Goal: Task Accomplishment & Management: Use online tool/utility

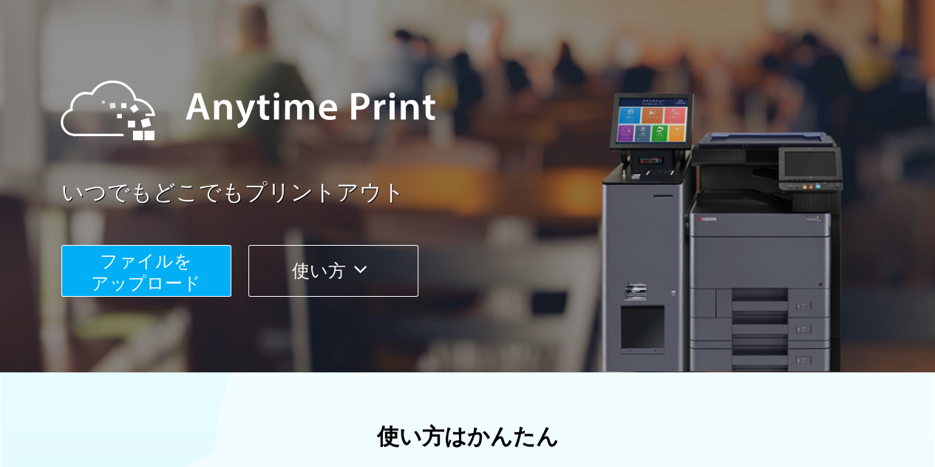
scroll to position [112, 0]
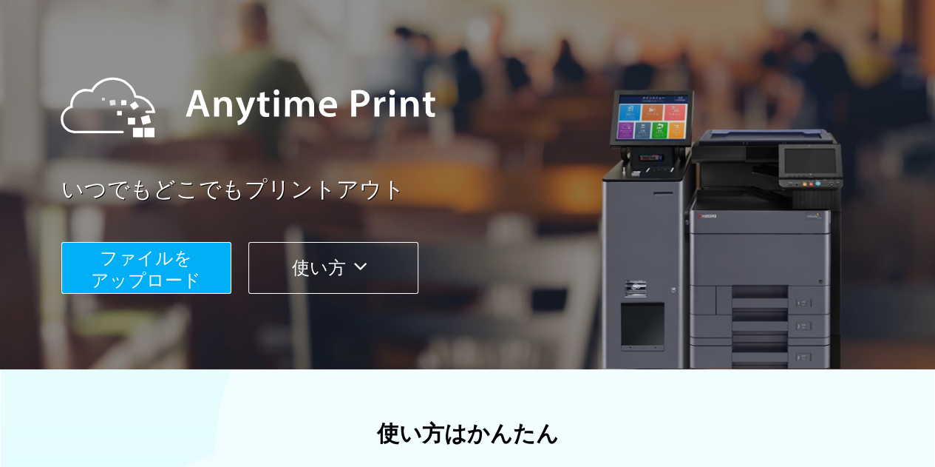
click at [176, 273] on span "ファイルを ​​アップロード" at bounding box center [146, 269] width 110 height 42
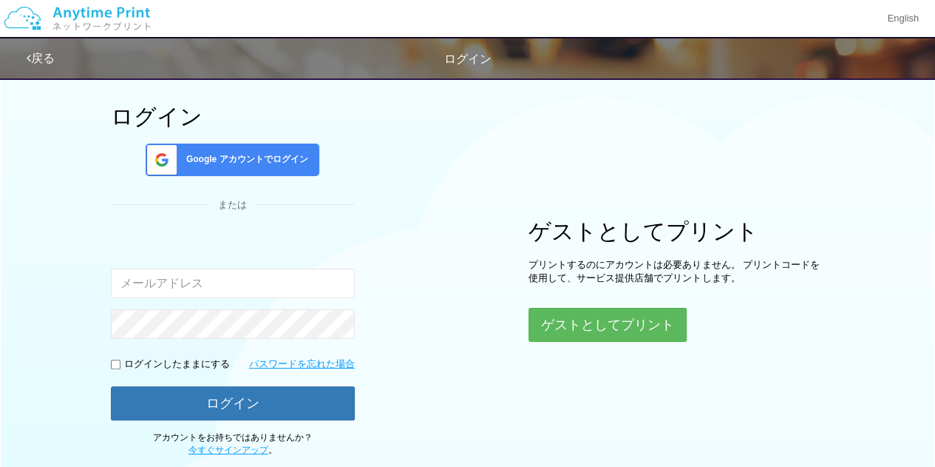
scroll to position [112, 0]
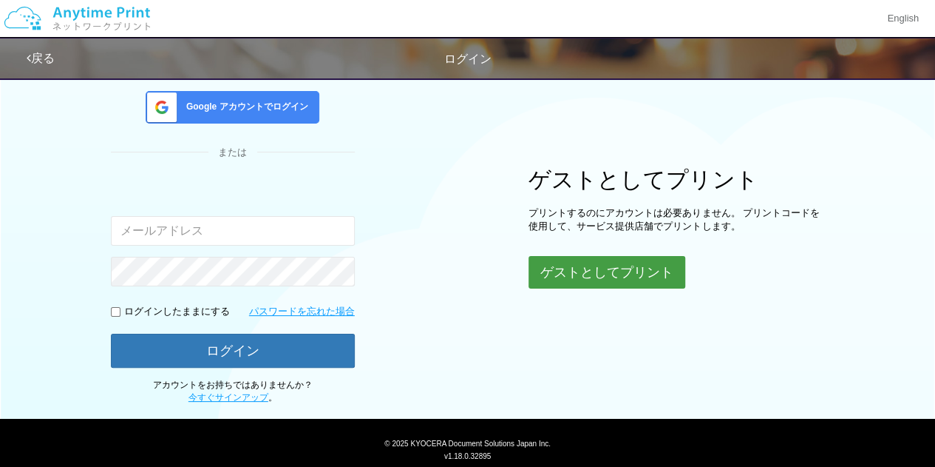
click at [563, 274] on button "ゲストとしてプリント" at bounding box center [607, 272] width 157 height 33
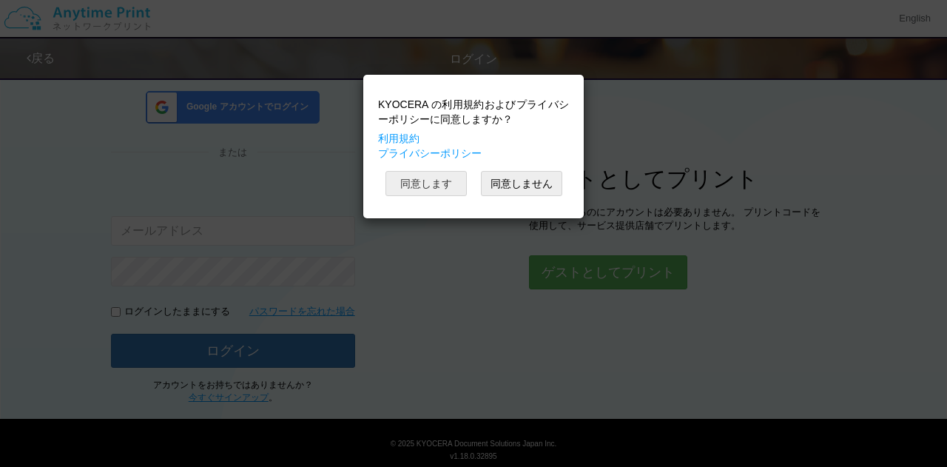
click at [438, 175] on button "同意します" at bounding box center [425, 183] width 81 height 25
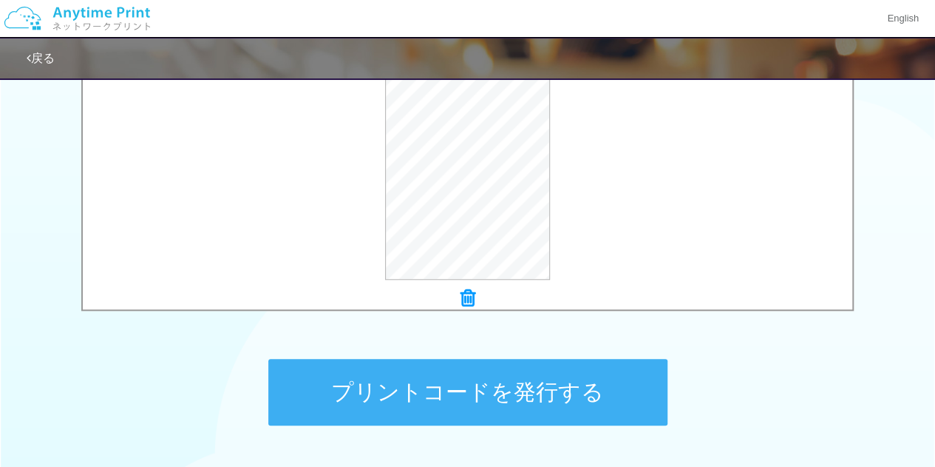
scroll to position [549, 0]
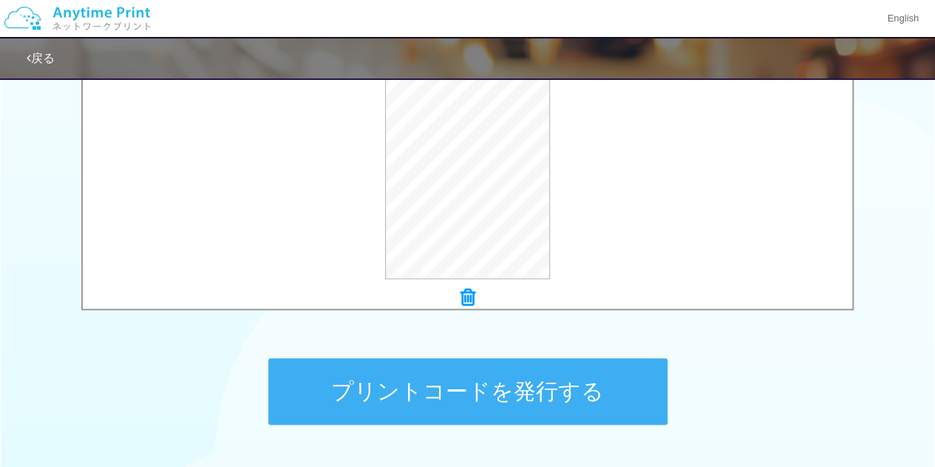
click at [432, 393] on button "プリントコードを発行する" at bounding box center [467, 391] width 399 height 67
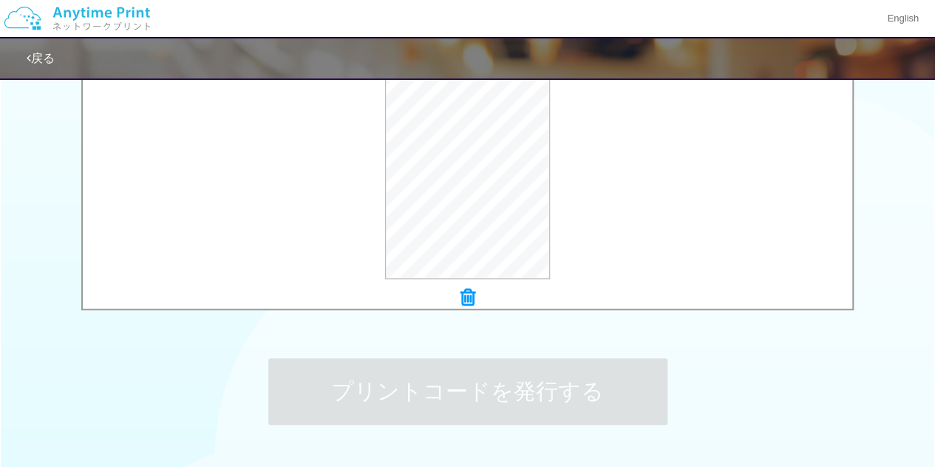
scroll to position [0, 0]
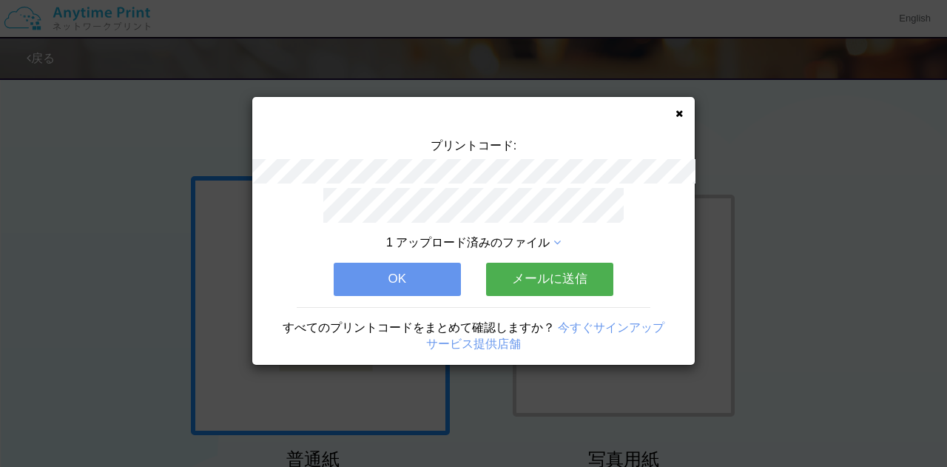
click at [546, 276] on button "メールに送信" at bounding box center [549, 279] width 127 height 33
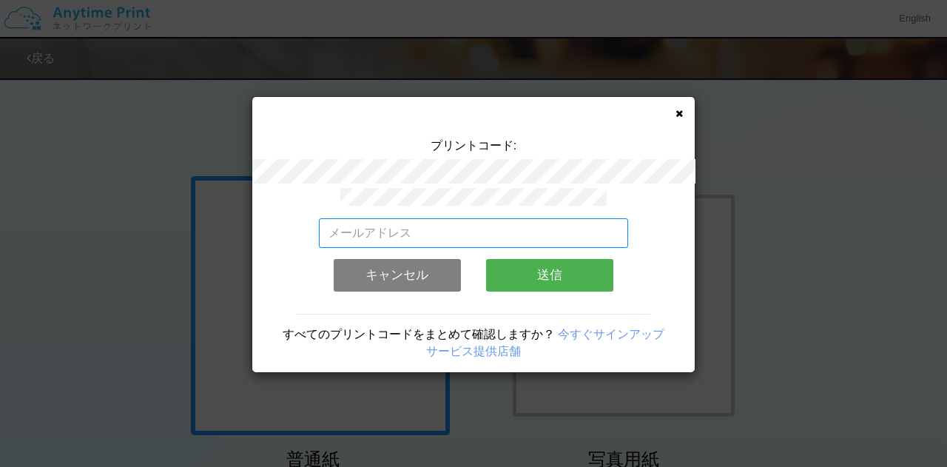
click at [457, 234] on input "email" at bounding box center [474, 233] width 310 height 30
type input "a"
type input "[EMAIL_ADDRESS][DOMAIN_NAME]"
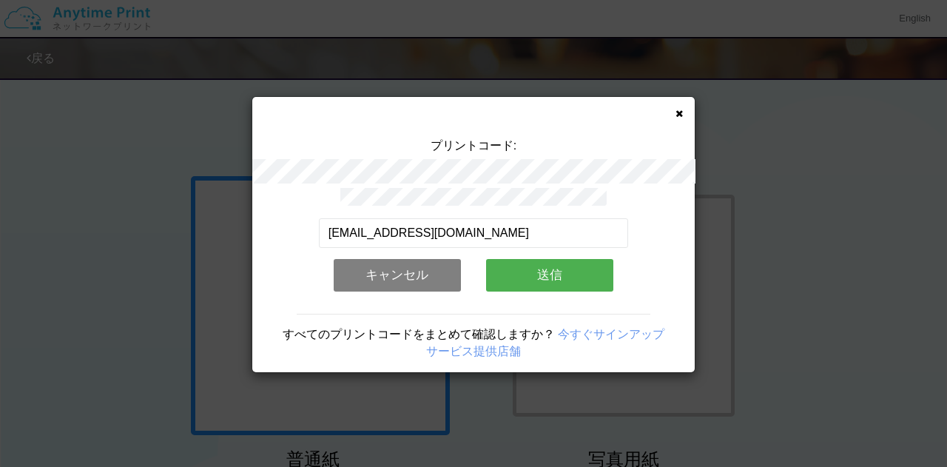
click at [527, 263] on button "送信" at bounding box center [549, 275] width 127 height 33
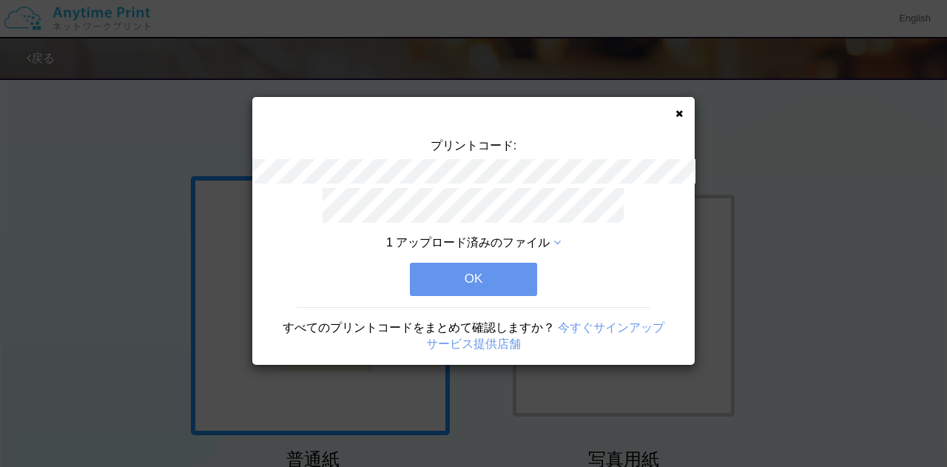
click at [504, 269] on button "OK" at bounding box center [473, 279] width 127 height 33
